Goal: Complete application form

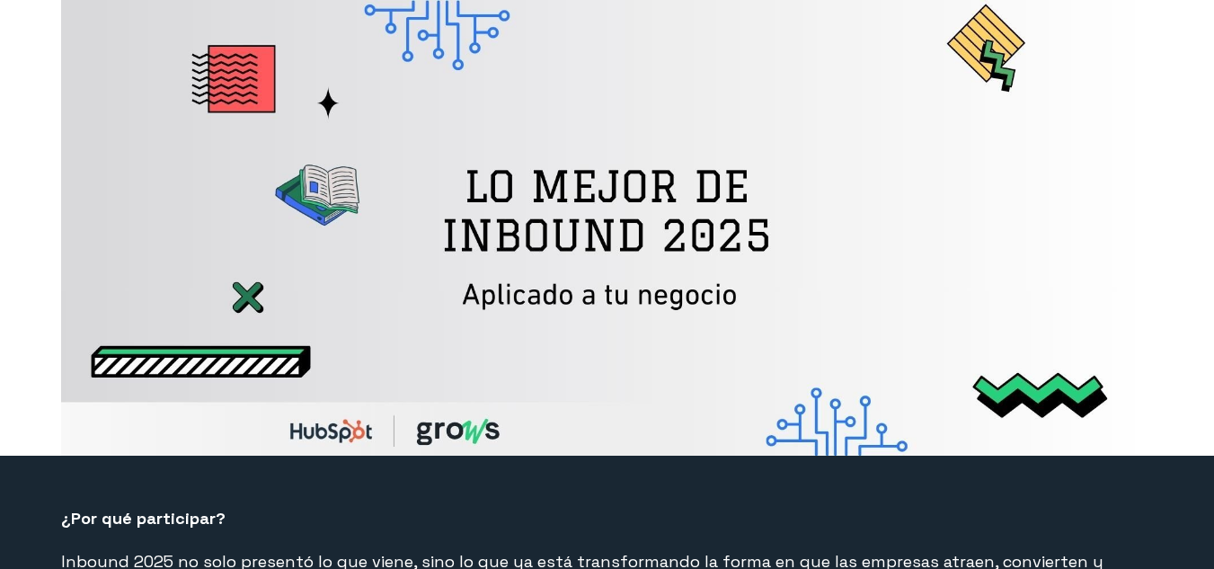
select select "CO"
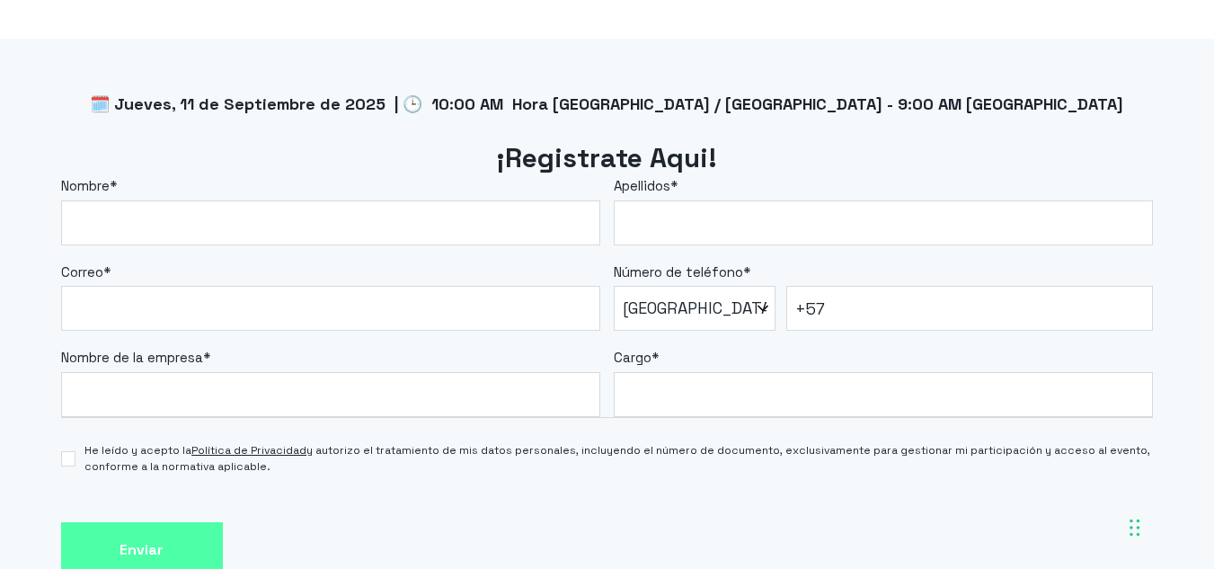
scroll to position [1475, 0]
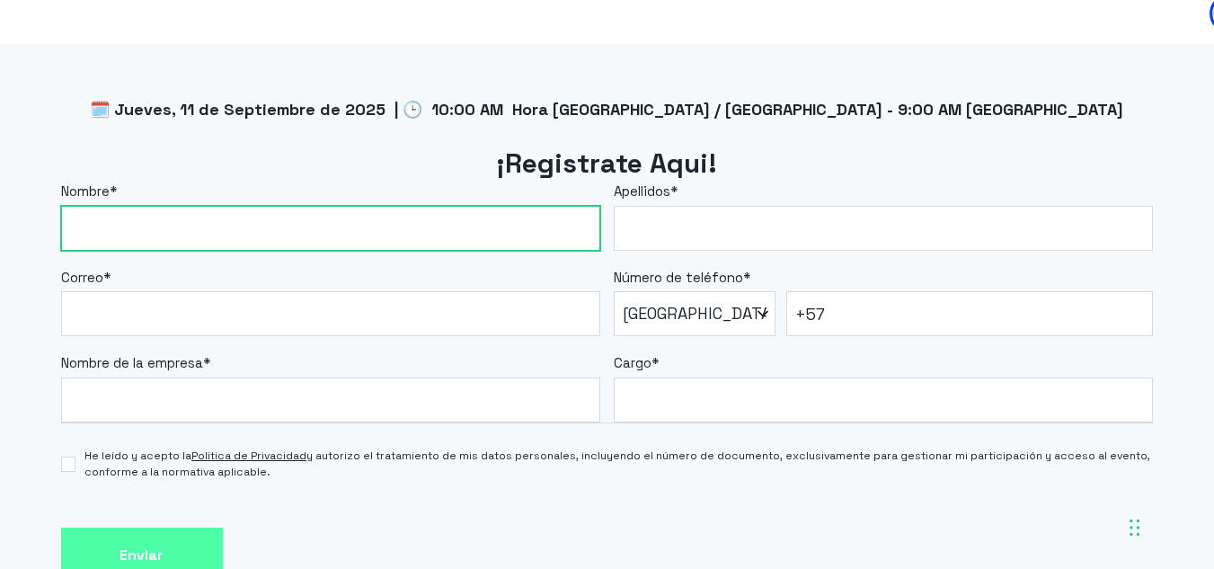
click at [505, 217] on input "Nombre *" at bounding box center [330, 228] width 539 height 45
type input "[PERSON_NAME]"
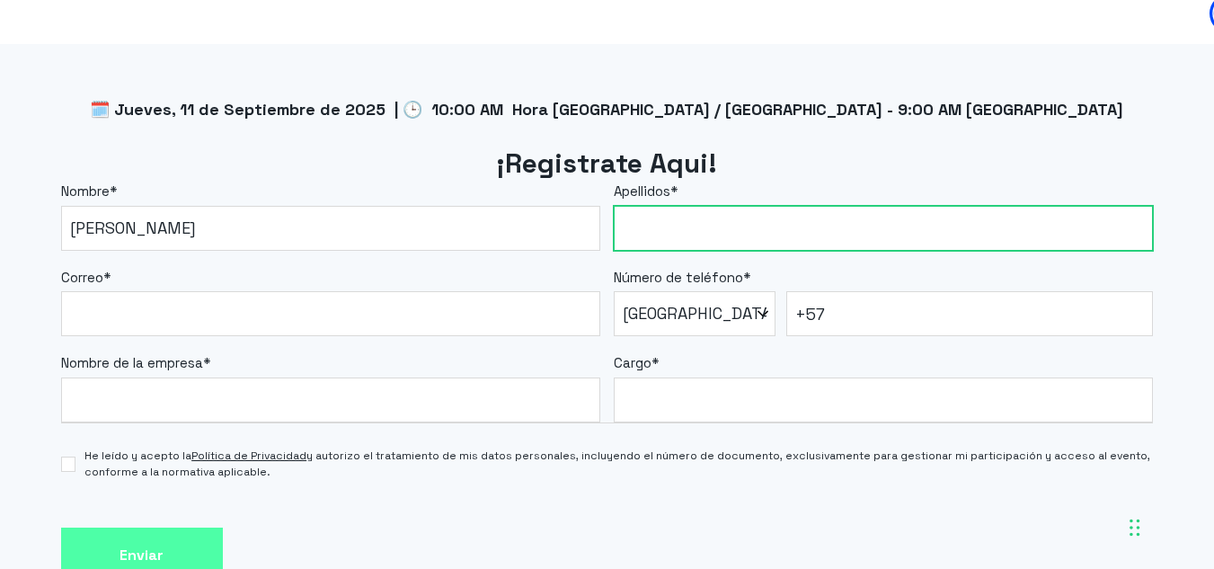
type input "Pasos"
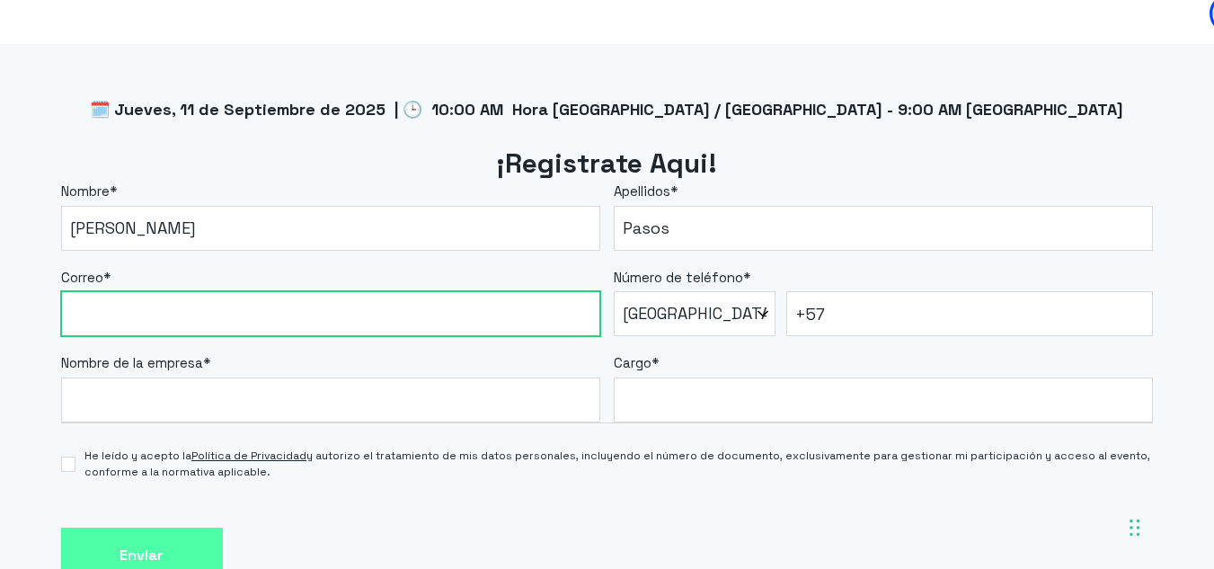
type input "[EMAIL_ADDRESS][DOMAIN_NAME]"
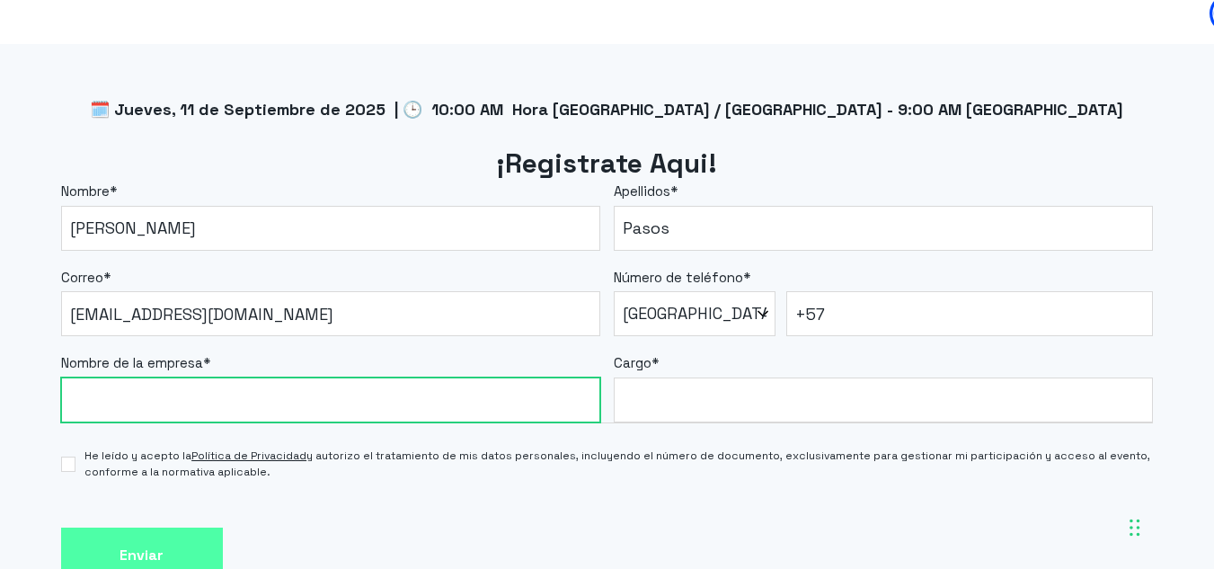
type input "1010171334"
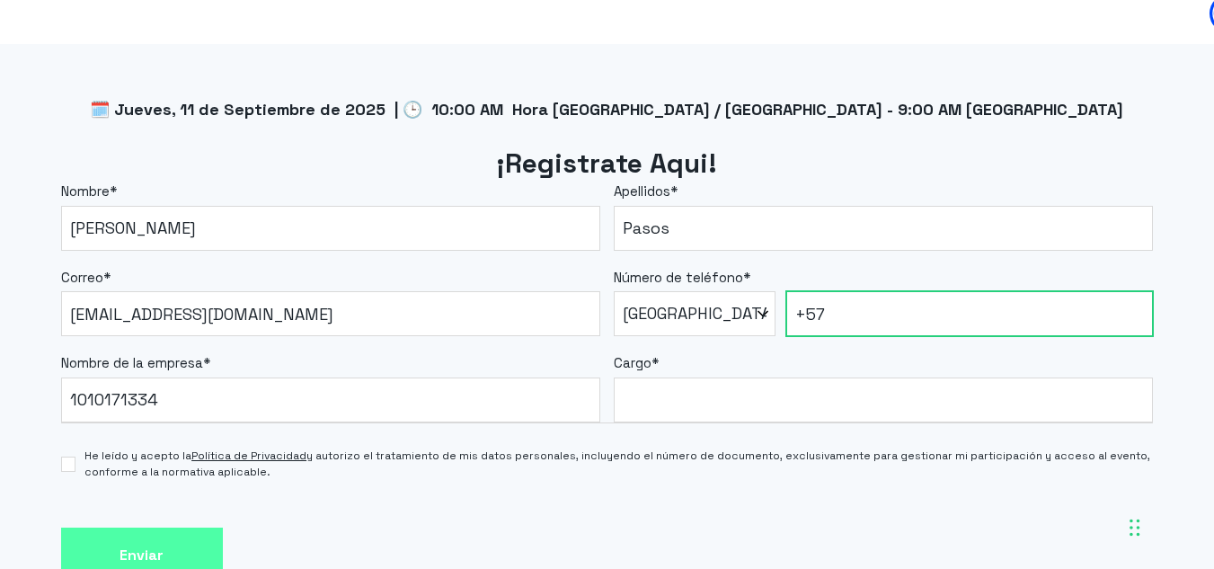
click at [865, 315] on input "+57" at bounding box center [969, 313] width 367 height 45
type input "[PHONE_NUMBER]"
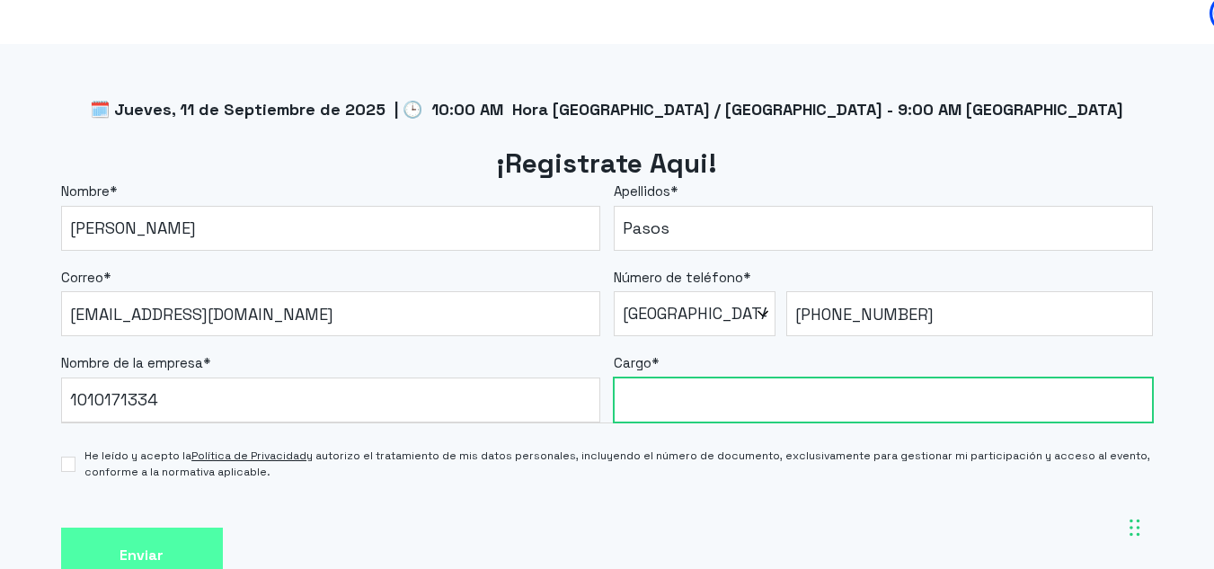
click at [775, 386] on input "Cargo *" at bounding box center [883, 399] width 539 height 45
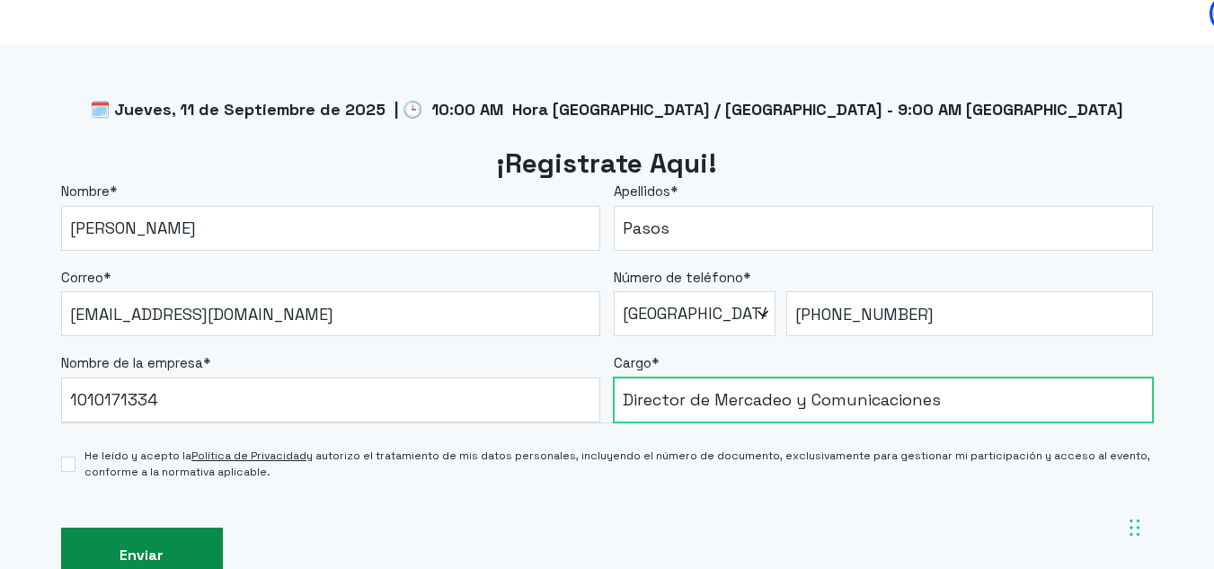
type input "Director de Mercadeo y Comunicaciones"
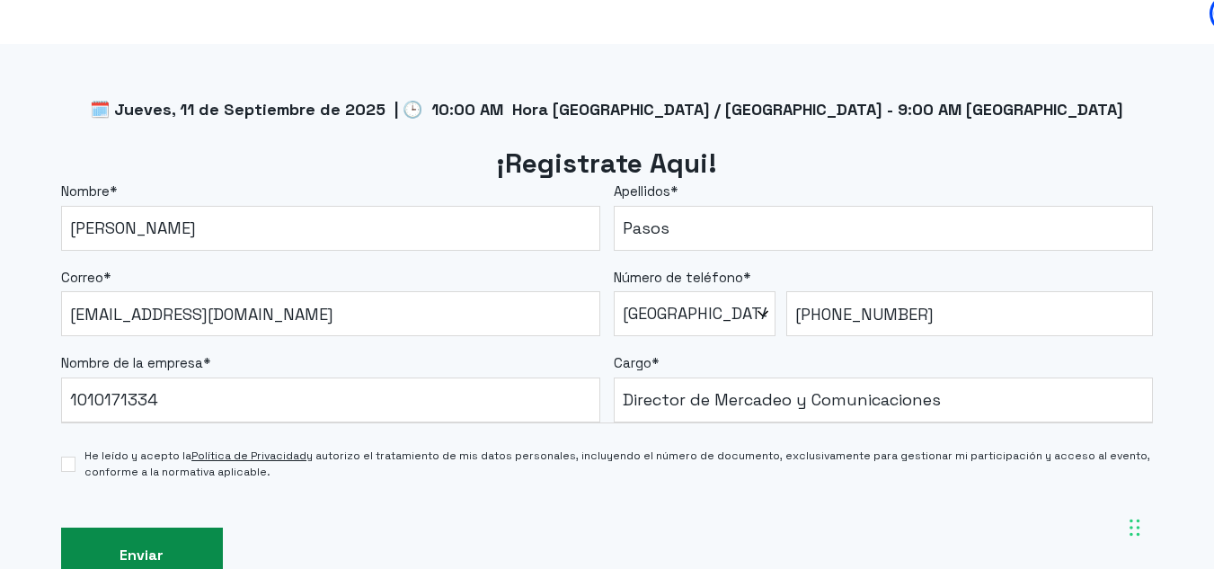
click at [166, 545] on input "Enviar" at bounding box center [142, 556] width 162 height 57
